Goal: Task Accomplishment & Management: Complete application form

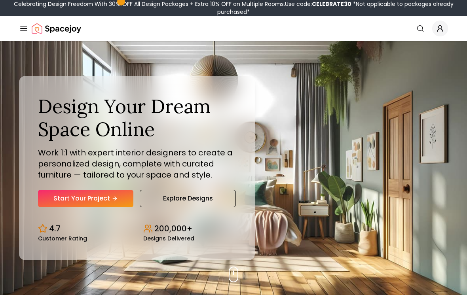
click at [55, 198] on link "Start Your Project" at bounding box center [85, 198] width 95 height 17
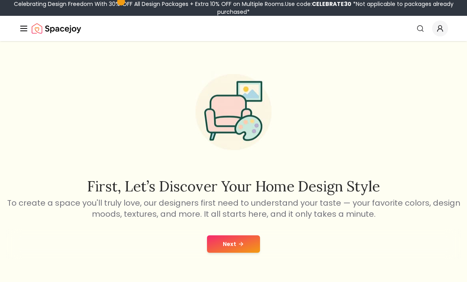
scroll to position [1, 0]
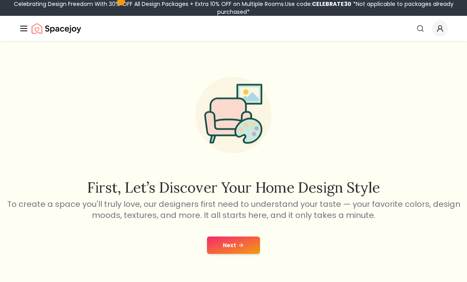
click at [233, 240] on button "Next" at bounding box center [233, 245] width 53 height 17
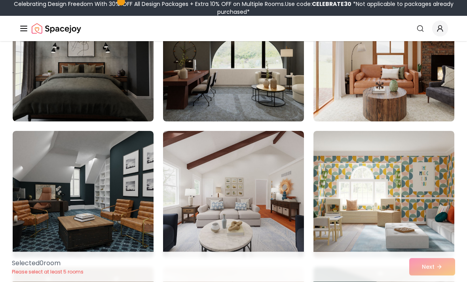
scroll to position [794, 0]
click at [426, 282] on div "Selected 0 room Please select at least 5 rooms Next" at bounding box center [234, 267] width 456 height 30
click at [336, 233] on img at bounding box center [384, 194] width 141 height 127
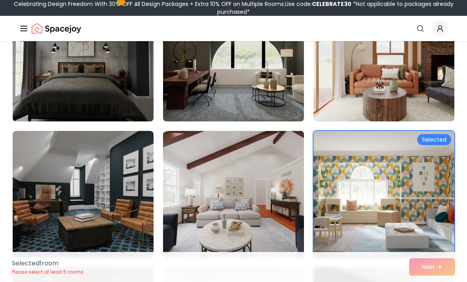
click at [371, 196] on img at bounding box center [384, 194] width 141 height 127
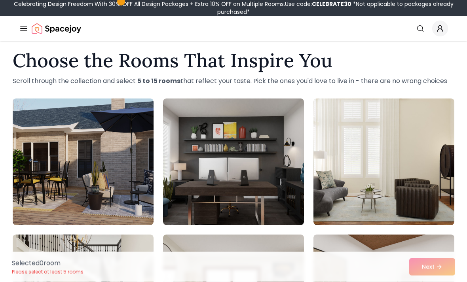
scroll to position [9, 0]
click at [36, 135] on img at bounding box center [83, 162] width 141 height 127
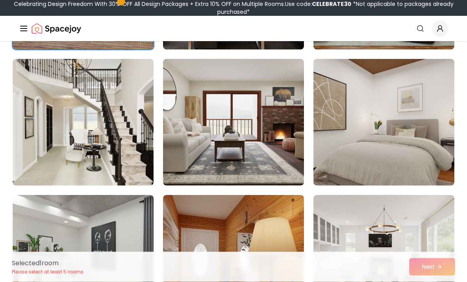
scroll to position [185, 0]
click at [17, 126] on img at bounding box center [83, 122] width 141 height 127
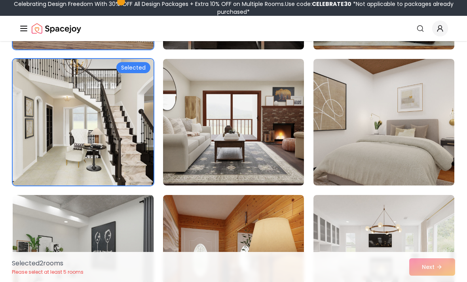
click at [204, 137] on img at bounding box center [233, 122] width 141 height 127
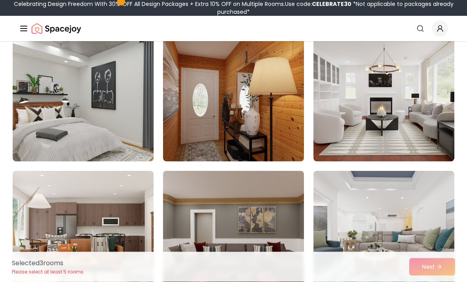
scroll to position [346, 0]
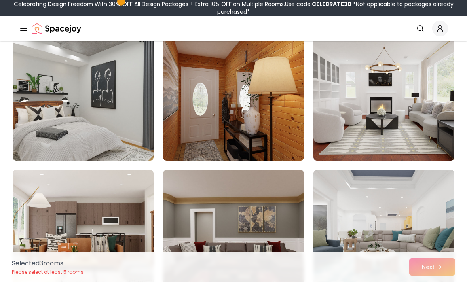
click at [349, 135] on img at bounding box center [384, 97] width 141 height 127
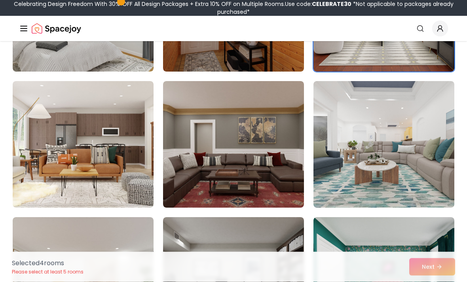
scroll to position [437, 0]
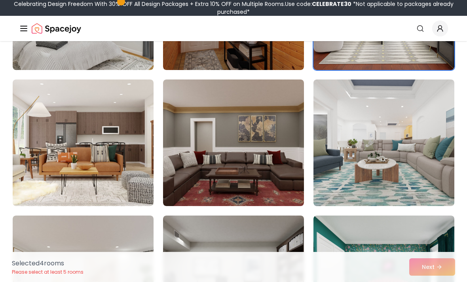
click at [417, 141] on img at bounding box center [384, 143] width 141 height 127
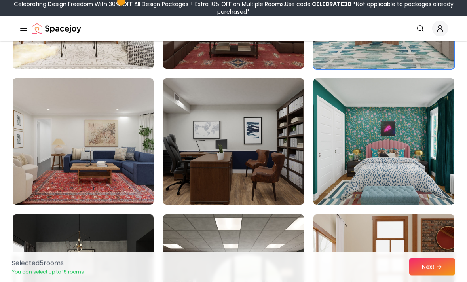
scroll to position [574, 0]
click at [246, 187] on img at bounding box center [233, 141] width 141 height 127
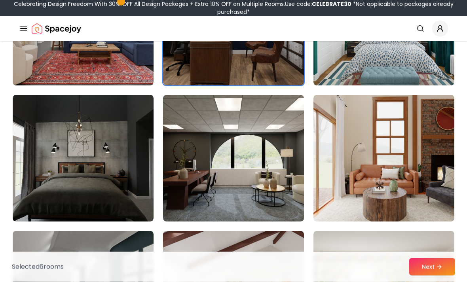
scroll to position [693, 0]
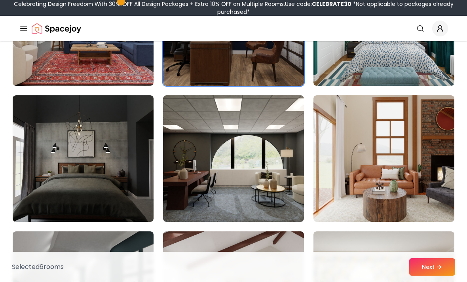
click at [192, 131] on img at bounding box center [233, 158] width 141 height 127
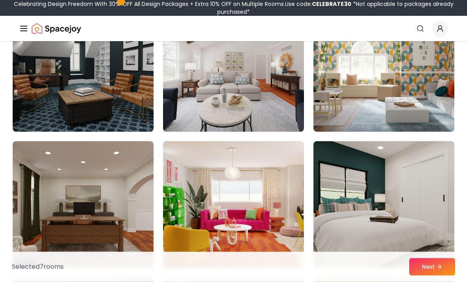
scroll to position [920, 0]
click at [257, 112] on img at bounding box center [233, 68] width 141 height 127
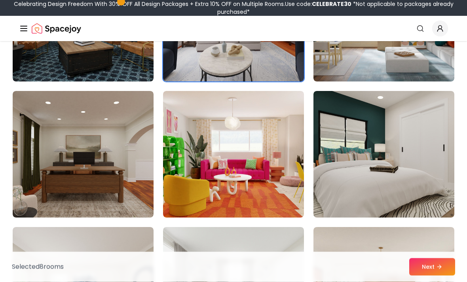
scroll to position [970, 0]
click at [42, 139] on img at bounding box center [83, 154] width 141 height 127
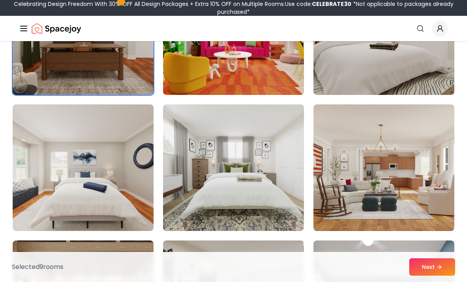
scroll to position [1092, 0]
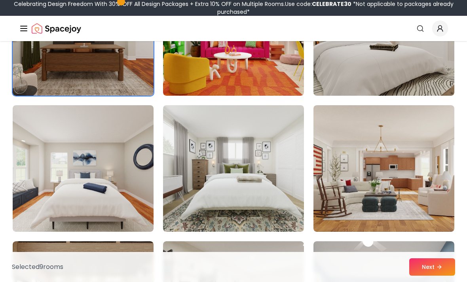
click at [60, 161] on img at bounding box center [83, 168] width 141 height 127
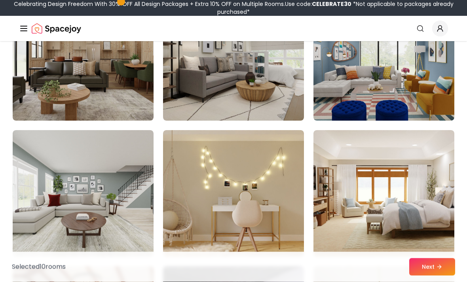
scroll to position [1340, 0]
click at [261, 188] on img at bounding box center [233, 193] width 141 height 127
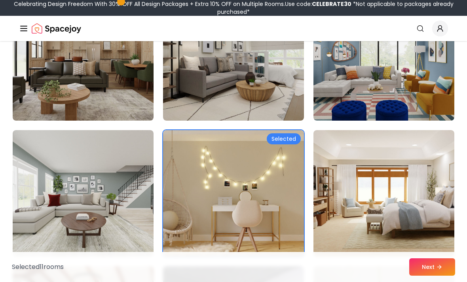
click at [48, 158] on img at bounding box center [83, 193] width 141 height 127
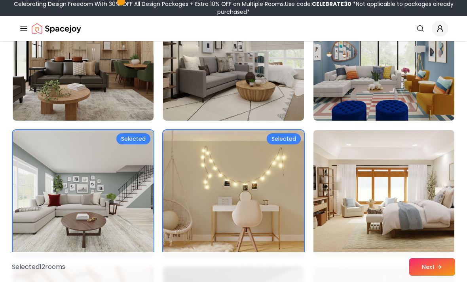
click at [438, 202] on img at bounding box center [384, 193] width 141 height 127
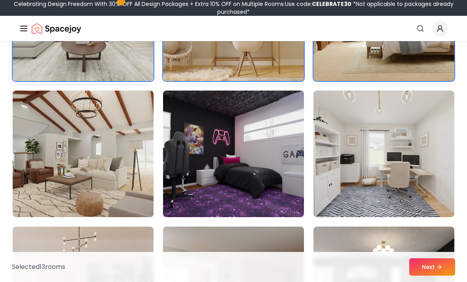
scroll to position [1523, 0]
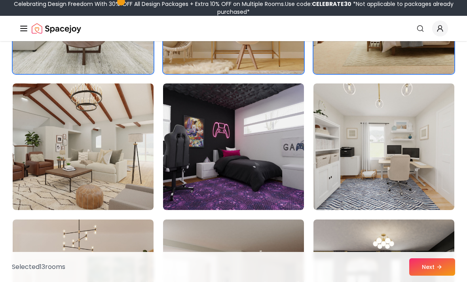
click at [428, 181] on img at bounding box center [384, 147] width 141 height 127
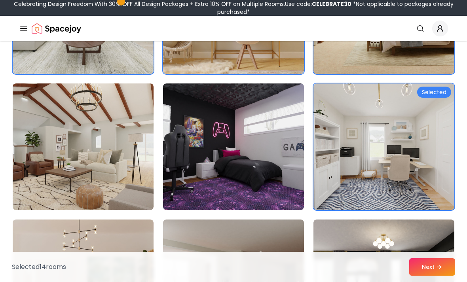
click at [31, 181] on img at bounding box center [83, 147] width 141 height 127
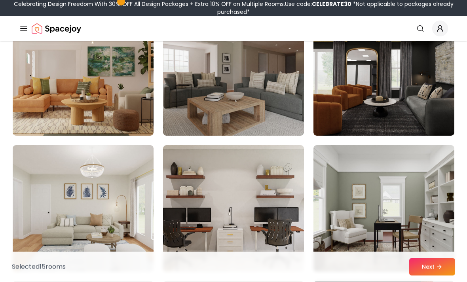
scroll to position [1733, 0]
click at [199, 105] on img at bounding box center [233, 72] width 141 height 127
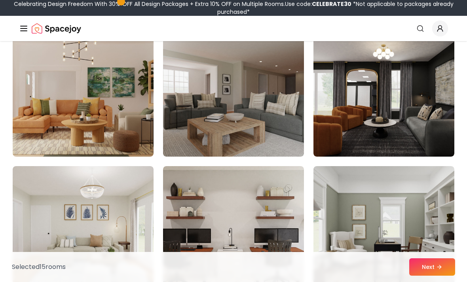
scroll to position [1713, 0]
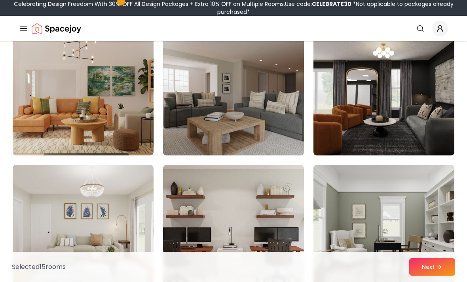
click at [197, 117] on img at bounding box center [233, 92] width 141 height 127
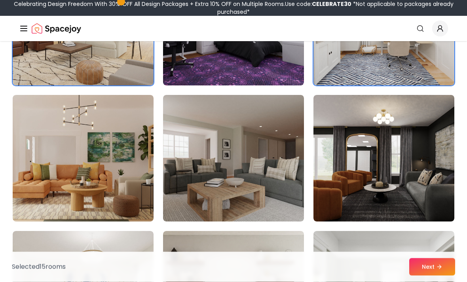
scroll to position [1648, 0]
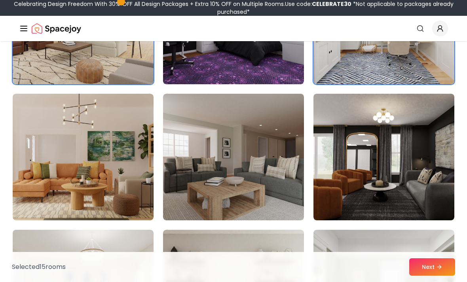
click at [196, 159] on img at bounding box center [233, 157] width 141 height 127
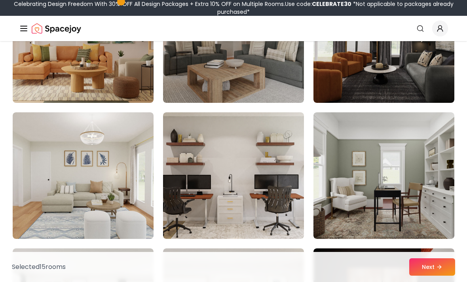
scroll to position [1770, 0]
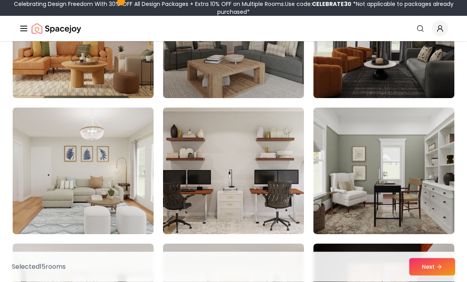
click at [55, 161] on img at bounding box center [83, 171] width 141 height 127
click at [188, 205] on img at bounding box center [233, 171] width 141 height 127
click at [433, 185] on img at bounding box center [384, 171] width 141 height 127
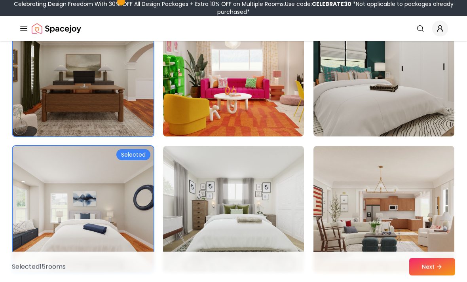
scroll to position [1051, 0]
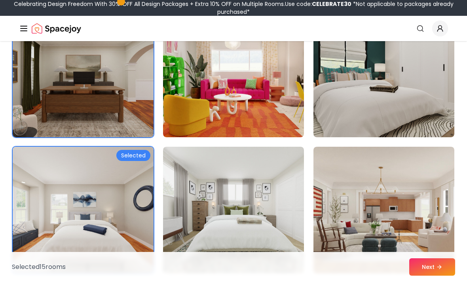
click at [38, 88] on img at bounding box center [83, 74] width 141 height 127
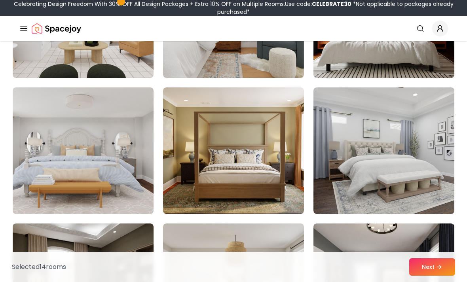
scroll to position [2065, 0]
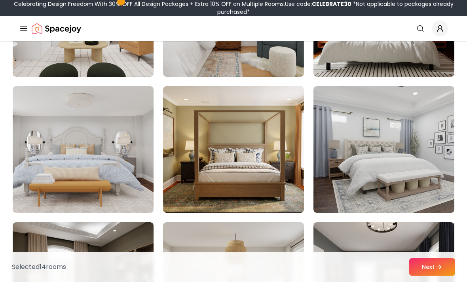
click at [337, 164] on img at bounding box center [384, 149] width 141 height 127
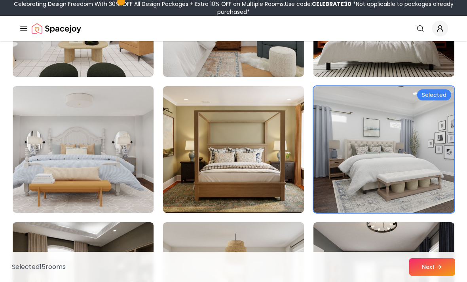
click at [427, 276] on button "Next" at bounding box center [432, 267] width 46 height 17
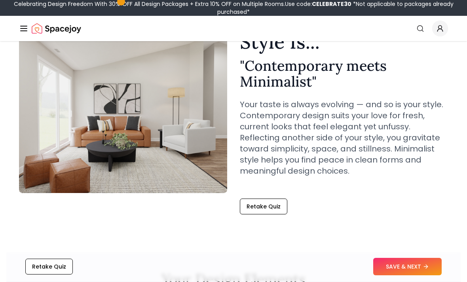
scroll to position [62, 0]
click at [438, 276] on button "SAVE & NEXT" at bounding box center [407, 267] width 69 height 17
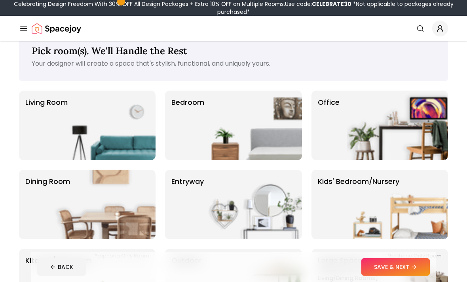
scroll to position [24, 0]
